Goal: Use online tool/utility: Utilize a website feature to perform a specific function

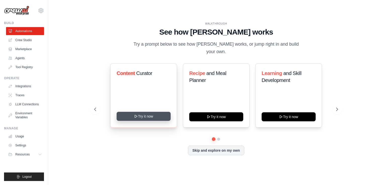
click at [135, 117] on div "Content Curator Try it now" at bounding box center [143, 96] width 67 height 64
drag, startPoint x: 135, startPoint y: 117, endPoint x: 136, endPoint y: 112, distance: 5.3
click at [136, 115] on icon at bounding box center [136, 116] width 2 height 3
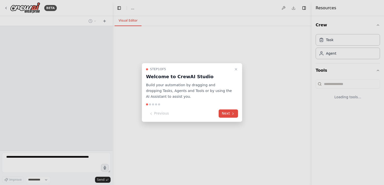
click at [227, 114] on button "Next" at bounding box center [228, 114] width 19 height 8
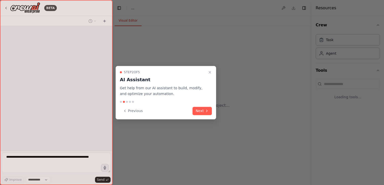
click at [227, 114] on div at bounding box center [192, 92] width 384 height 185
select select "****"
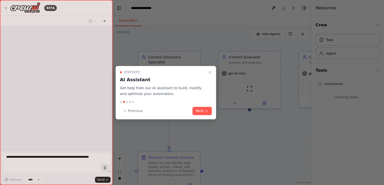
click at [52, 168] on div at bounding box center [56, 92] width 113 height 185
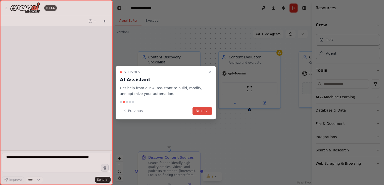
click at [203, 111] on button "Next" at bounding box center [201, 111] width 19 height 8
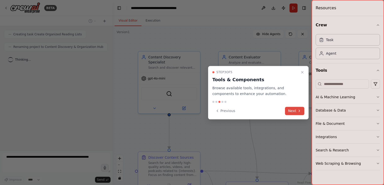
click at [294, 113] on button "Next" at bounding box center [294, 111] width 19 height 8
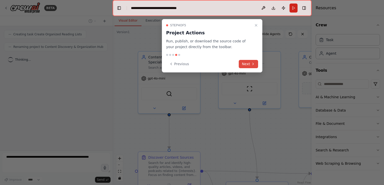
click at [241, 62] on button "Next" at bounding box center [248, 64] width 19 height 8
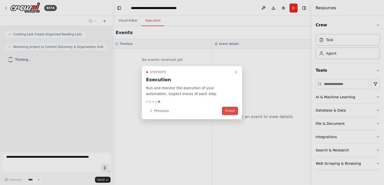
click at [230, 109] on button "Finish" at bounding box center [230, 111] width 16 height 8
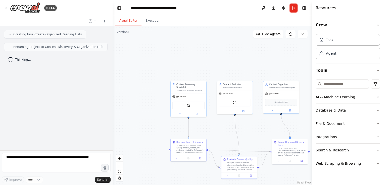
click at [25, 60] on span "Thinking..." at bounding box center [23, 60] width 16 height 4
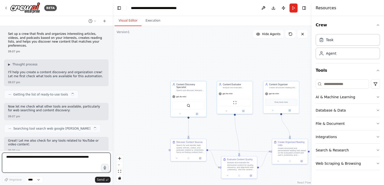
scroll to position [511, 0]
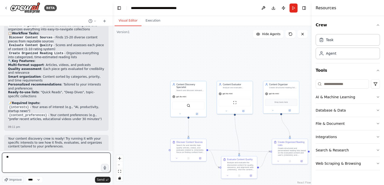
type textarea "***"
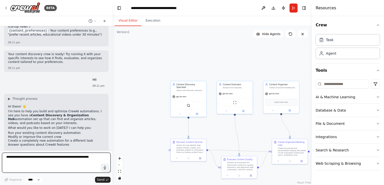
scroll to position [601, 0]
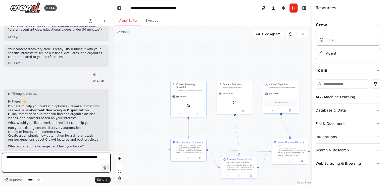
type textarea "**********"
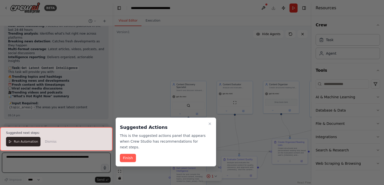
scroll to position [987, 0]
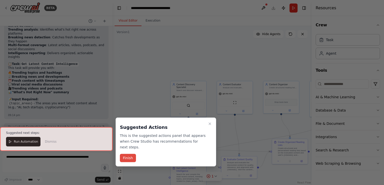
click at [125, 154] on button "Finish" at bounding box center [128, 158] width 16 height 8
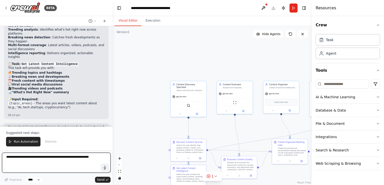
click at [23, 159] on textarea at bounding box center [56, 163] width 109 height 20
click at [23, 159] on textarea "********" at bounding box center [56, 163] width 109 height 20
type textarea "**********"
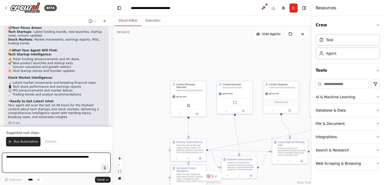
scroll to position [1163, 0]
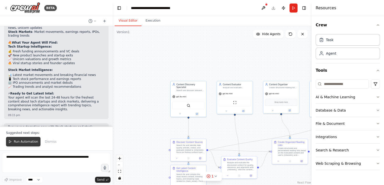
click at [18, 144] on span "Run Automation" at bounding box center [26, 142] width 24 height 4
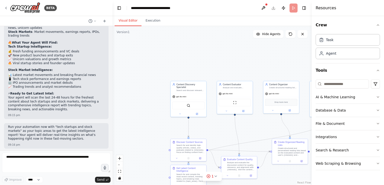
scroll to position [1139, 0]
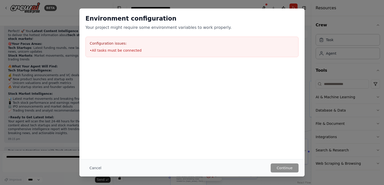
drag, startPoint x: 280, startPoint y: 169, endPoint x: 232, endPoint y: 124, distance: 66.5
click at [232, 124] on div "Environment configuration Your project might require some environment variables…" at bounding box center [191, 84] width 225 height 151
click at [122, 52] on li "• All tasks must be connected" at bounding box center [192, 50] width 205 height 5
